Goal: Transaction & Acquisition: Purchase product/service

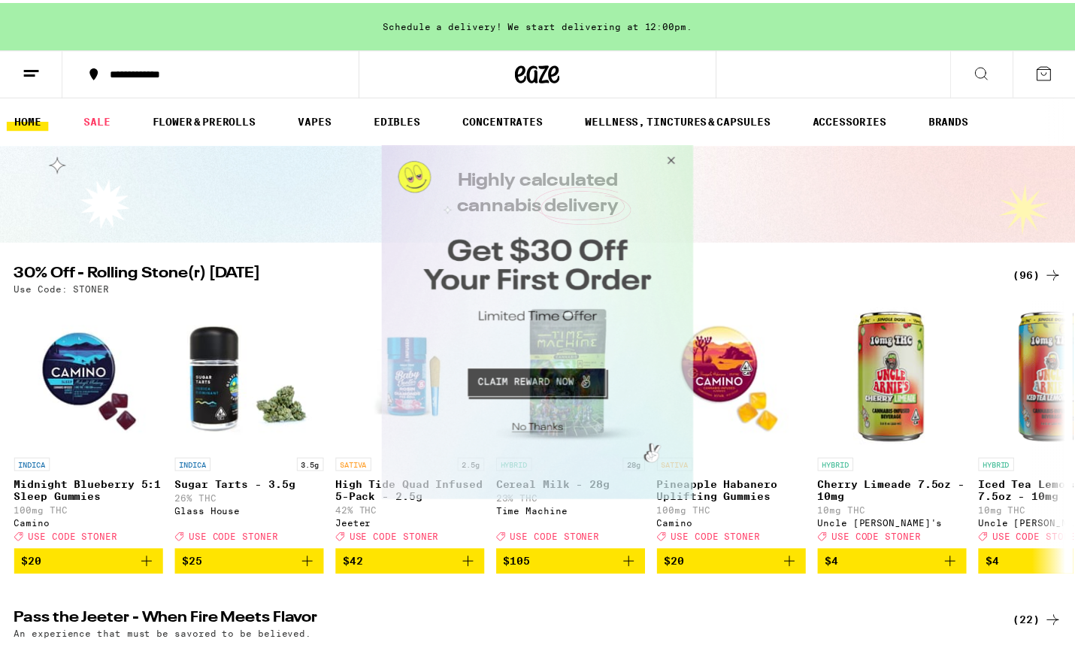
click at [673, 160] on button "Close Modal" at bounding box center [671, 163] width 41 height 36
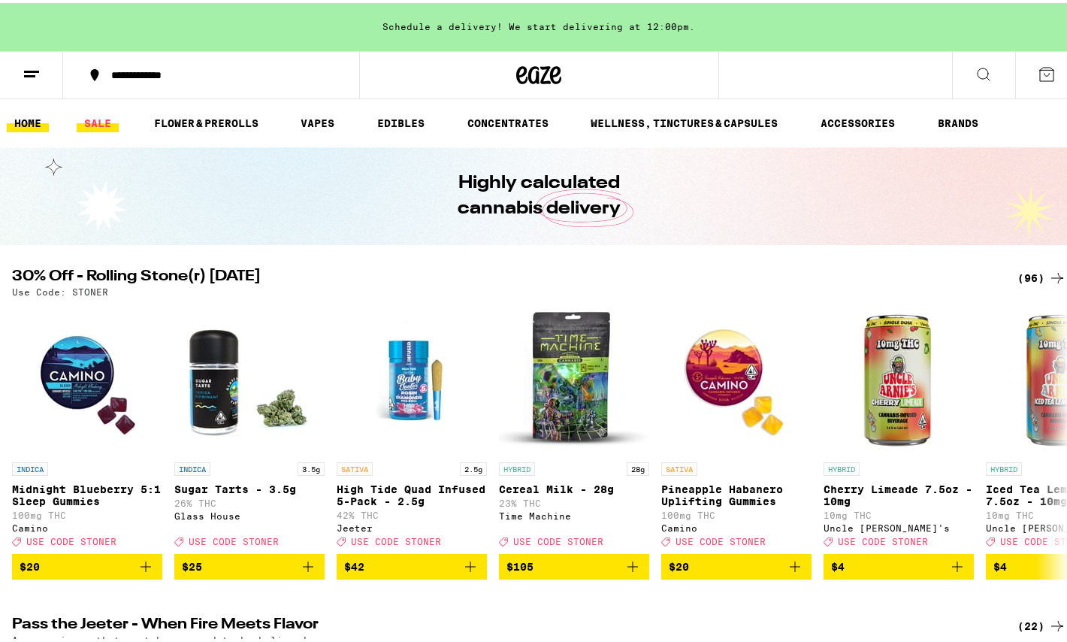
click at [95, 117] on link "SALE" at bounding box center [98, 120] width 42 height 18
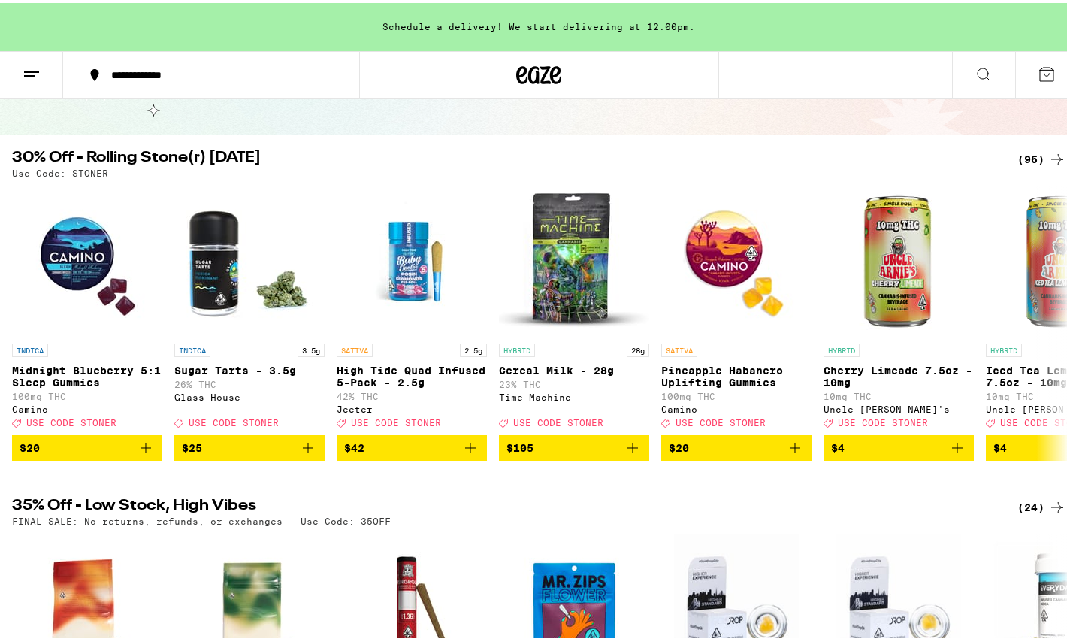
scroll to position [96, 0]
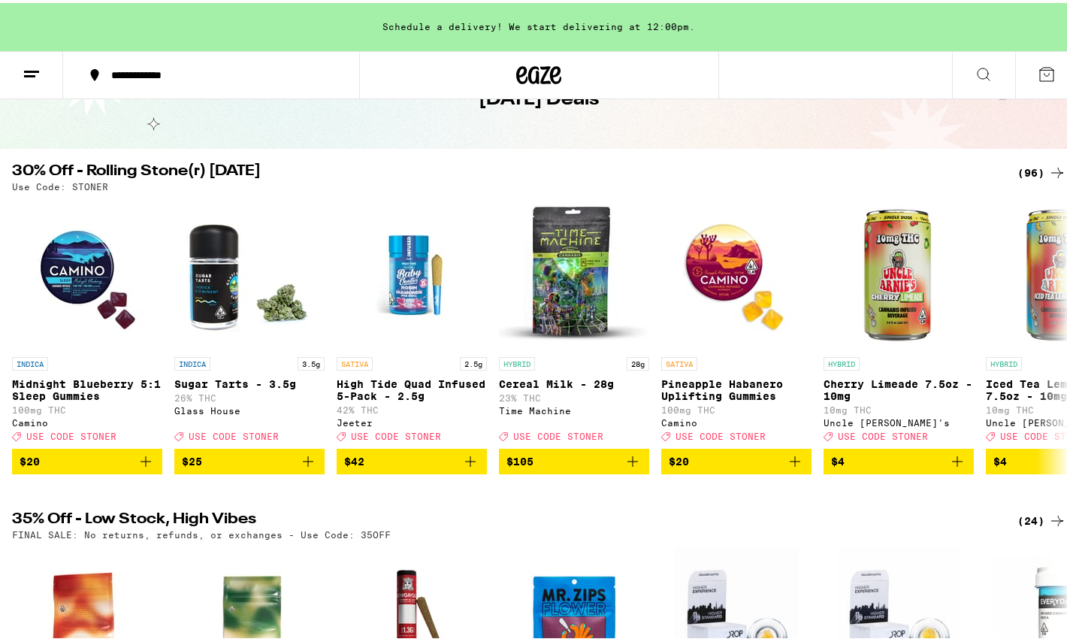
click at [1034, 168] on div "(96)" at bounding box center [1042, 170] width 49 height 18
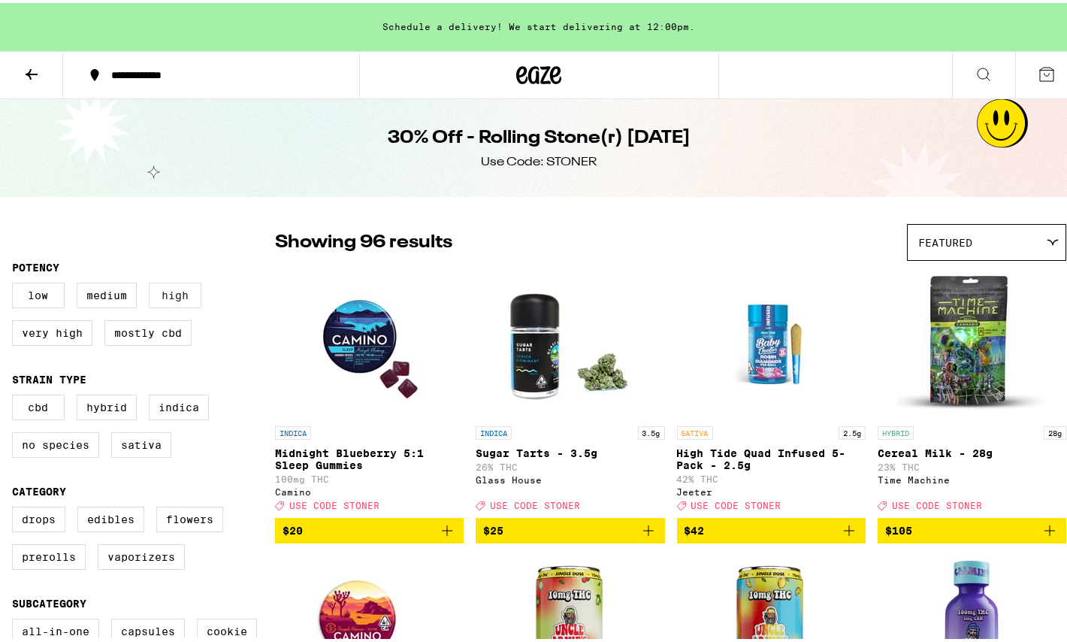
click at [176, 295] on label "High" at bounding box center [175, 293] width 53 height 26
click at [16, 283] on input "High" at bounding box center [15, 282] width 1 height 1
checkbox input "true"
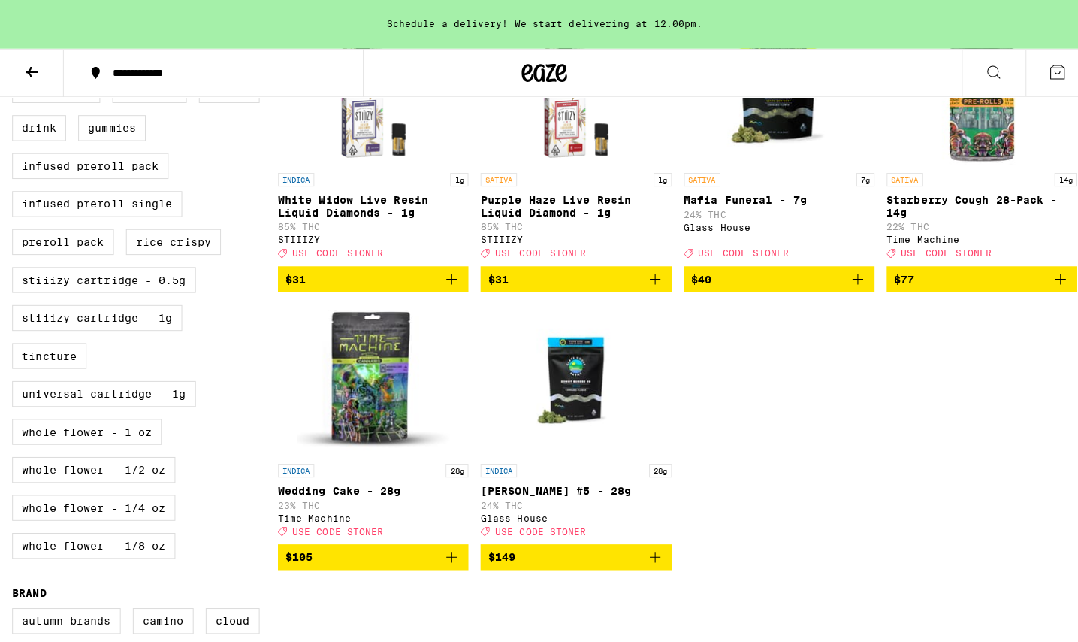
scroll to position [688, 0]
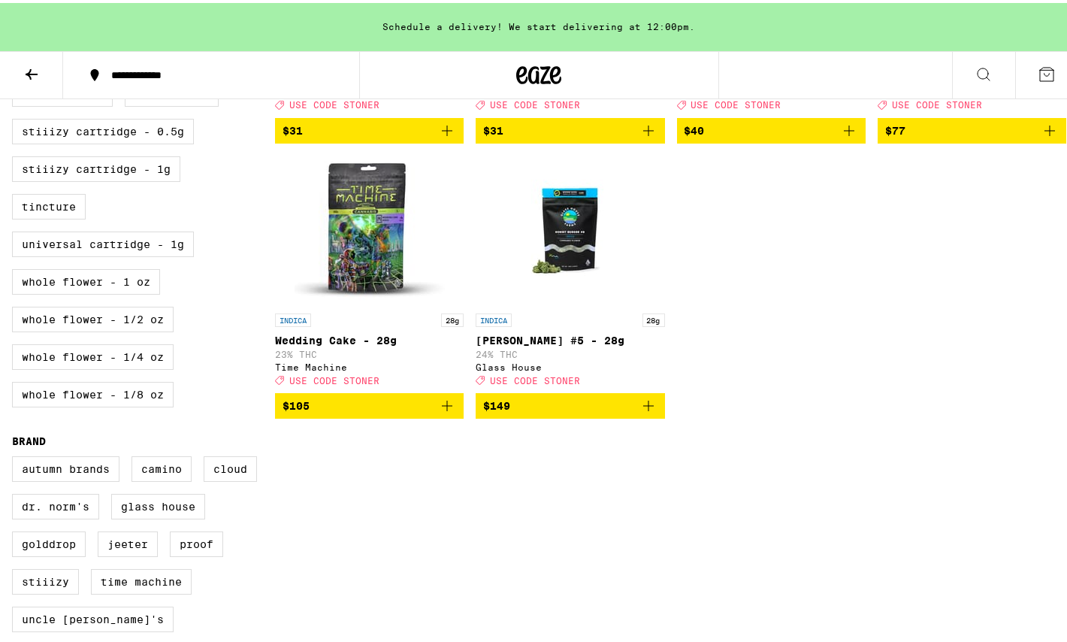
click at [567, 242] on img "Open page for Donny Burger #5 - 28g from Glass House" at bounding box center [570, 228] width 150 height 150
